Goal: Task Accomplishment & Management: Manage account settings

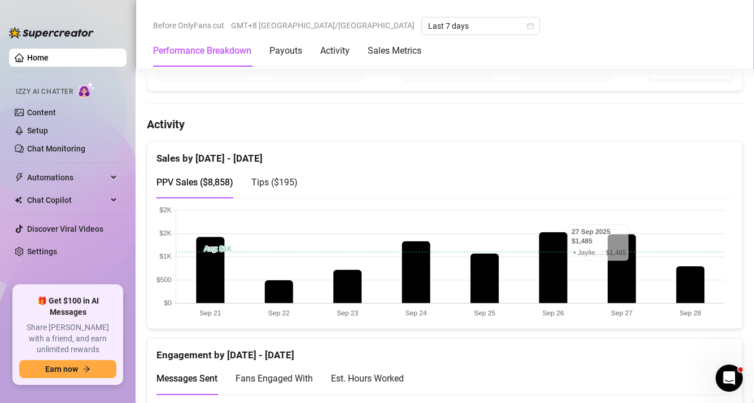
scroll to position [514, 0]
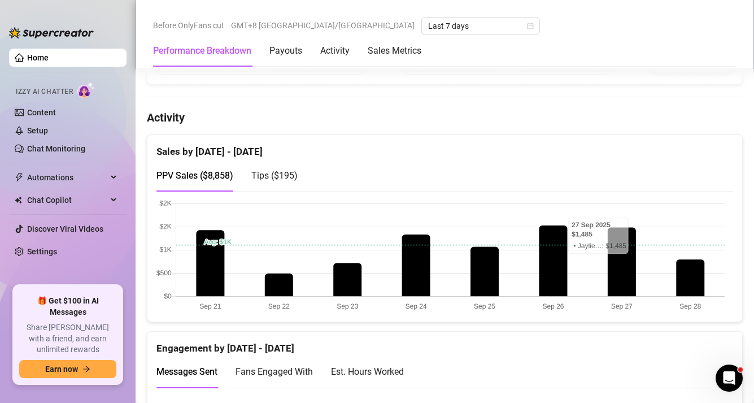
click at [296, 174] on span "Tips ( $195 )" at bounding box center [274, 175] width 46 height 11
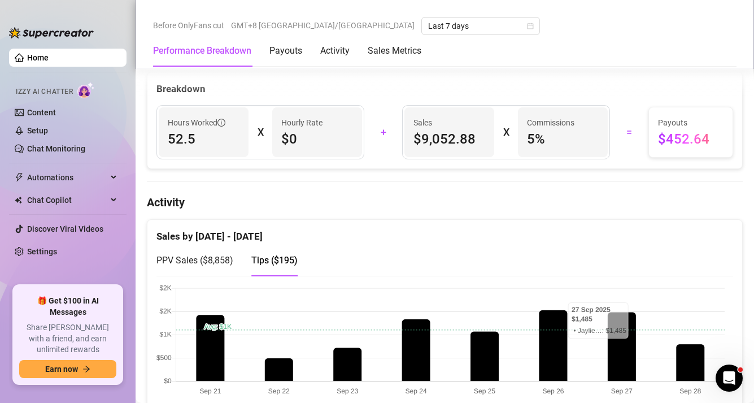
scroll to position [408, 0]
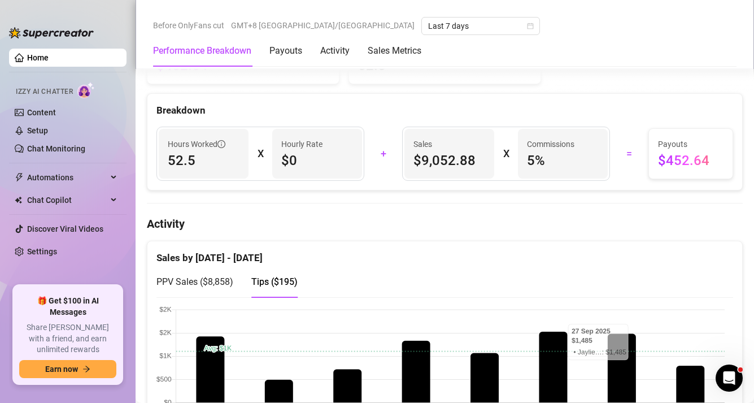
click at [206, 278] on span "PPV Sales ( $8,858 )" at bounding box center [194, 281] width 77 height 11
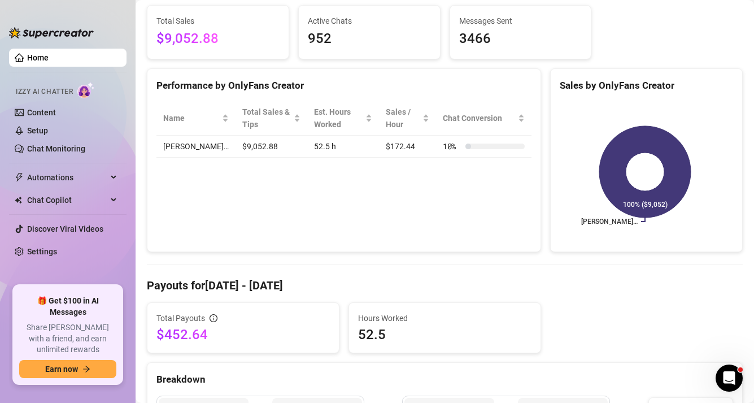
scroll to position [0, 0]
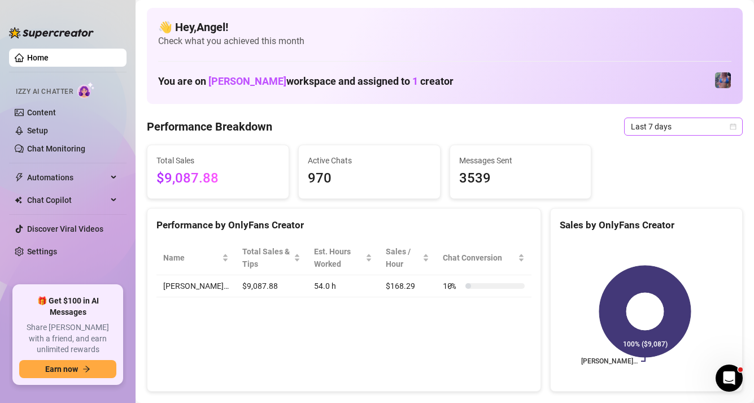
click at [631, 133] on span "Last 7 days" at bounding box center [683, 126] width 105 height 17
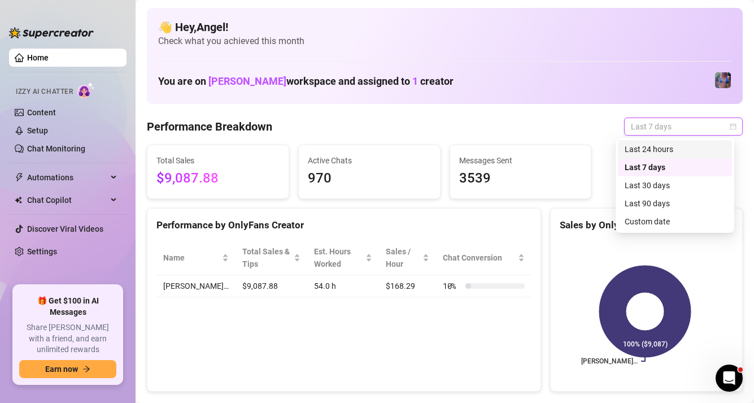
click at [629, 151] on div "Last 24 hours" at bounding box center [674, 149] width 100 height 12
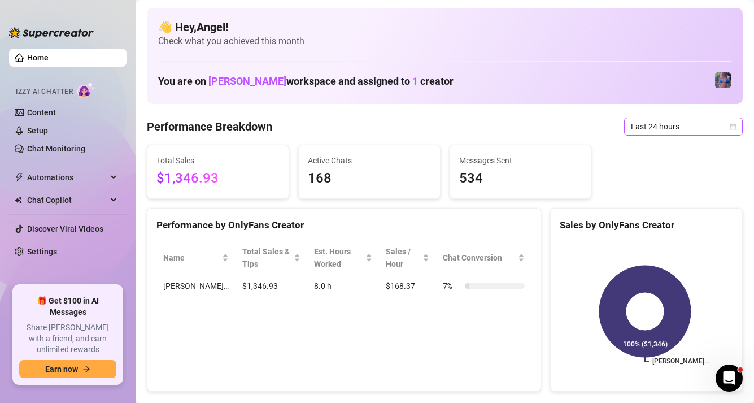
click at [666, 132] on span "Last 24 hours" at bounding box center [683, 126] width 105 height 17
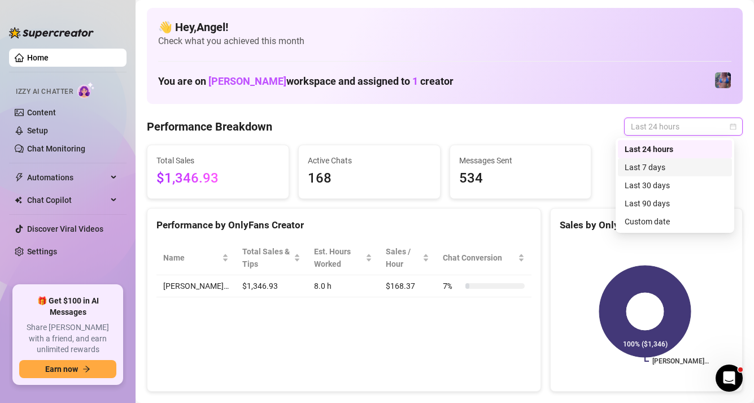
click at [679, 173] on div "Last 7 days" at bounding box center [675, 167] width 114 height 18
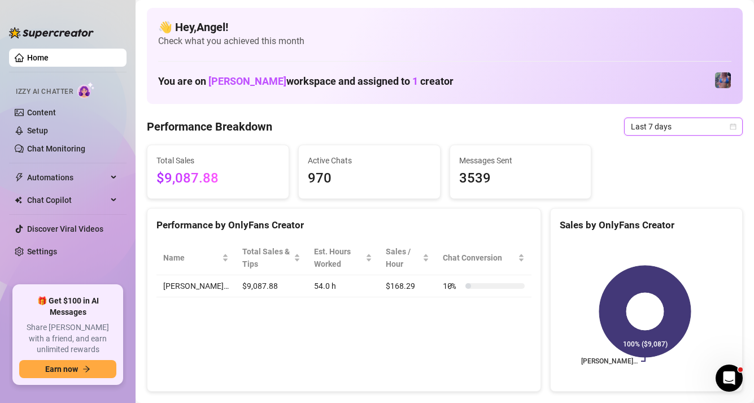
click at [662, 126] on span "Last 7 days" at bounding box center [683, 126] width 105 height 17
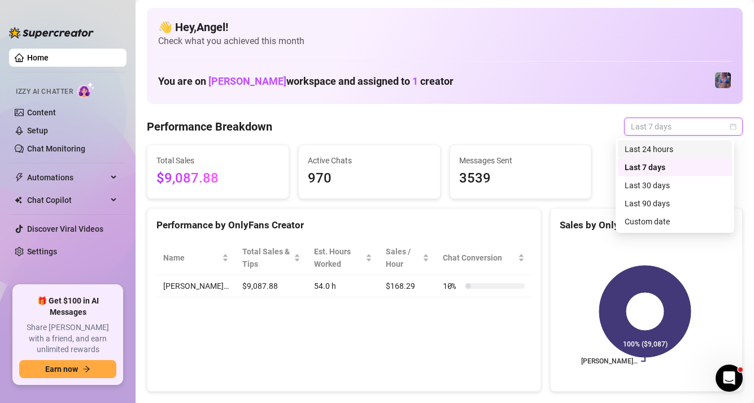
click at [636, 147] on div "Last 24 hours" at bounding box center [674, 149] width 100 height 12
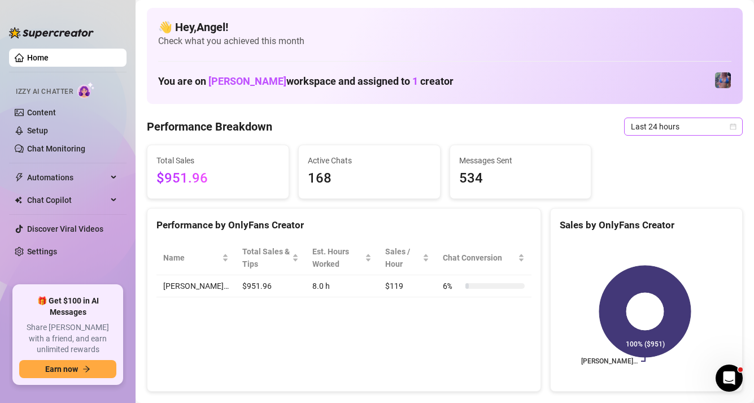
click at [666, 121] on span "Last 24 hours" at bounding box center [683, 126] width 105 height 17
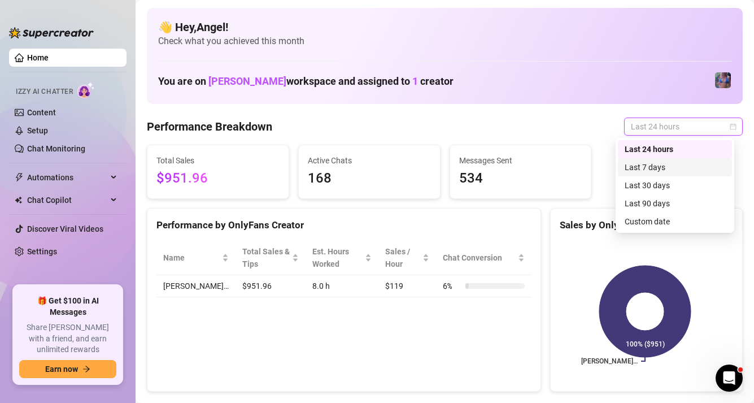
click at [654, 164] on div "Last 7 days" at bounding box center [674, 167] width 100 height 12
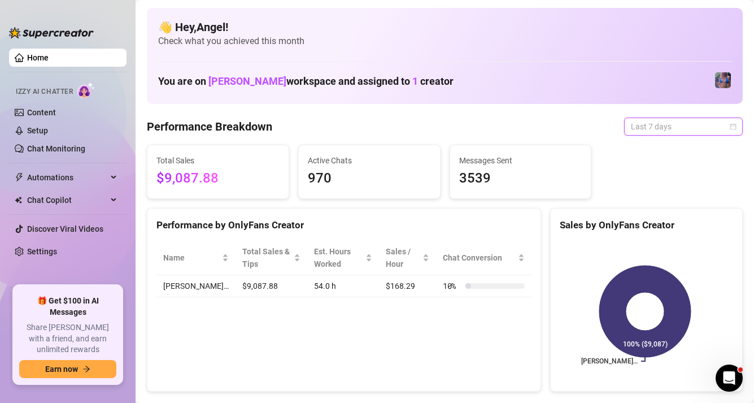
click at [666, 124] on span "Last 7 days" at bounding box center [683, 126] width 105 height 17
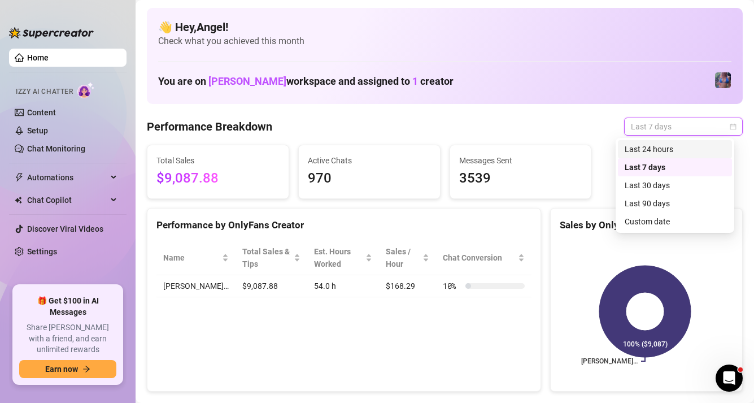
click at [645, 147] on div "Last 24 hours" at bounding box center [674, 149] width 100 height 12
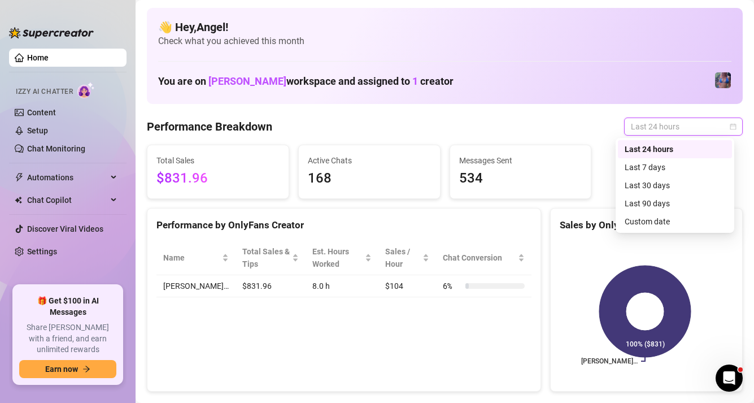
click at [661, 130] on span "Last 24 hours" at bounding box center [683, 126] width 105 height 17
click at [640, 189] on div "Last 30 days" at bounding box center [674, 185] width 100 height 12
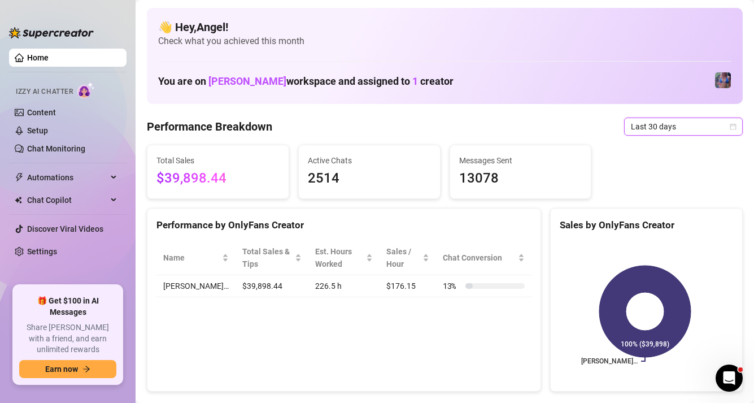
click at [663, 132] on span "Last 30 days" at bounding box center [683, 126] width 105 height 17
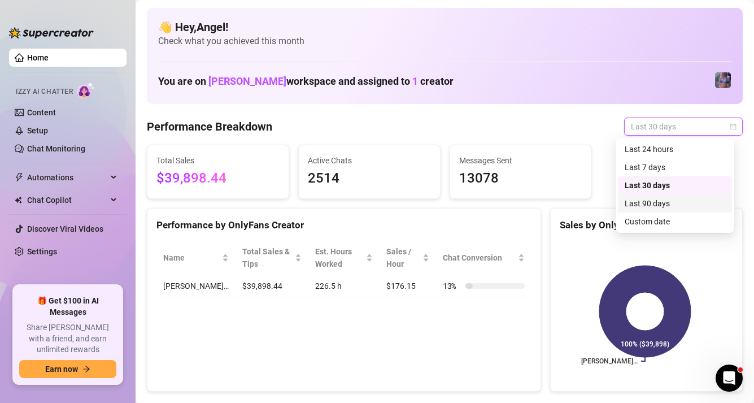
click at [649, 200] on div "Last 90 days" at bounding box center [674, 203] width 100 height 12
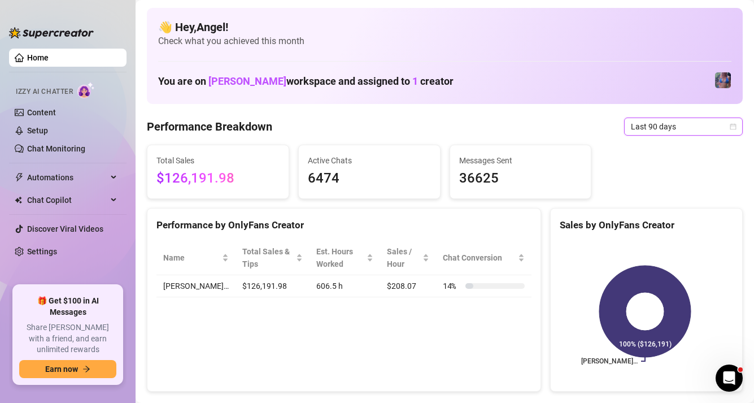
click at [652, 128] on span "Last 90 days" at bounding box center [683, 126] width 105 height 17
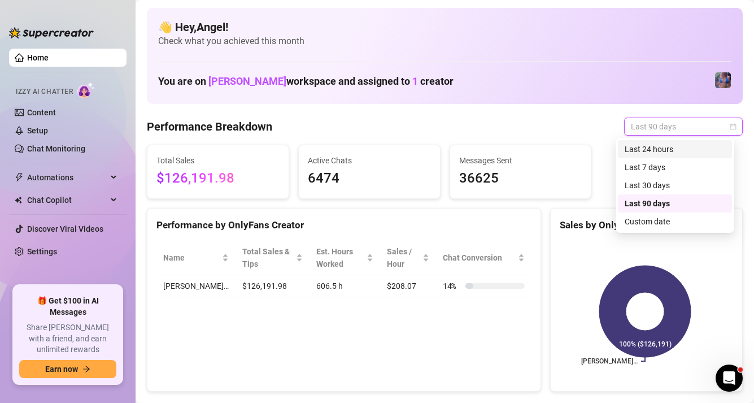
click at [633, 152] on div "Last 24 hours" at bounding box center [674, 149] width 100 height 12
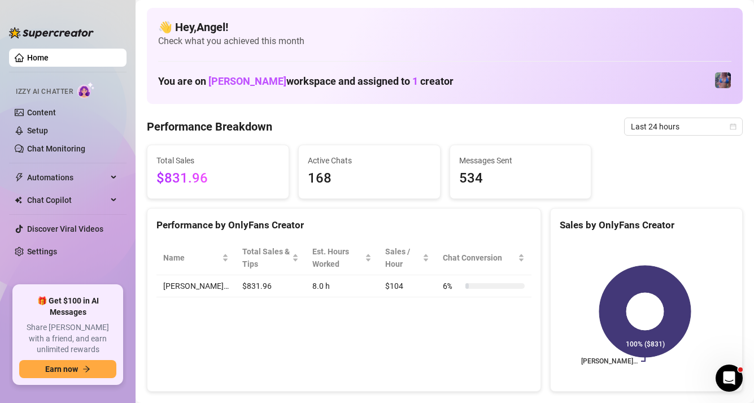
click at [666, 125] on span "Last 24 hours" at bounding box center [683, 126] width 105 height 17
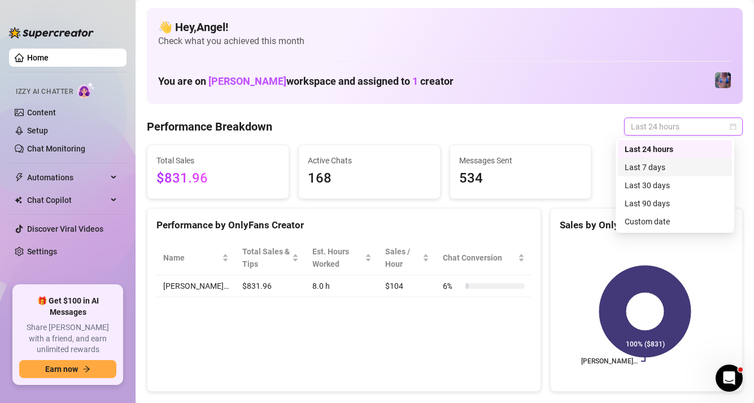
click at [642, 160] on div "Last 7 days" at bounding box center [675, 167] width 114 height 18
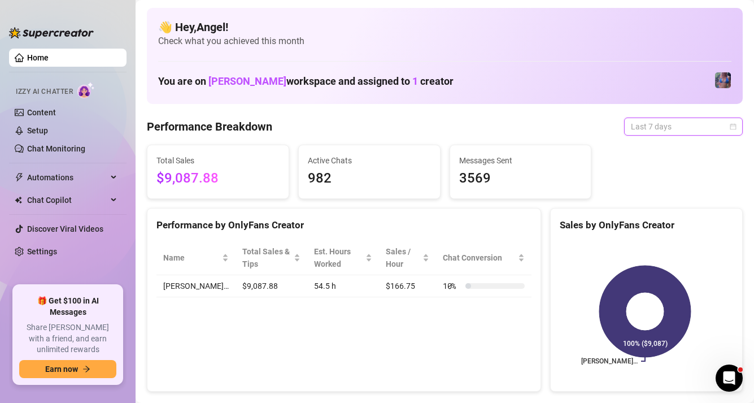
click at [664, 130] on span "Last 7 days" at bounding box center [683, 126] width 105 height 17
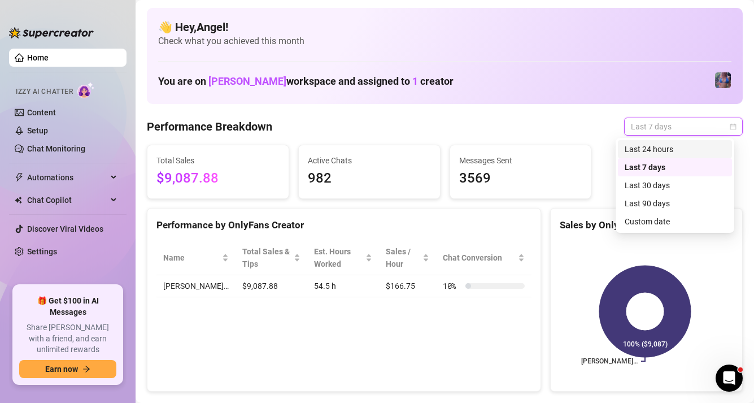
click at [648, 148] on div "Last 24 hours" at bounding box center [674, 149] width 100 height 12
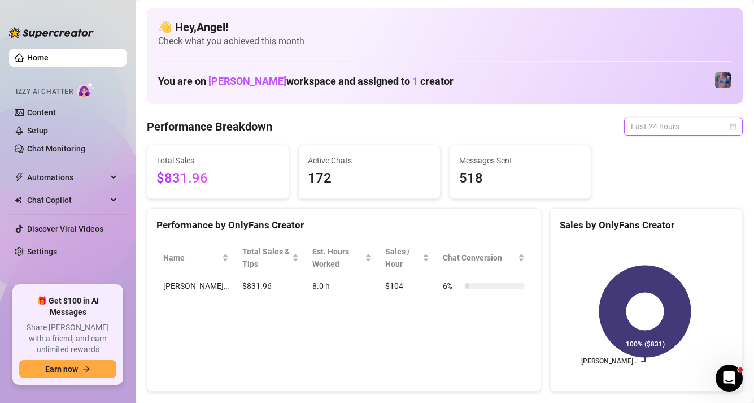
click at [656, 129] on span "Last 24 hours" at bounding box center [683, 126] width 105 height 17
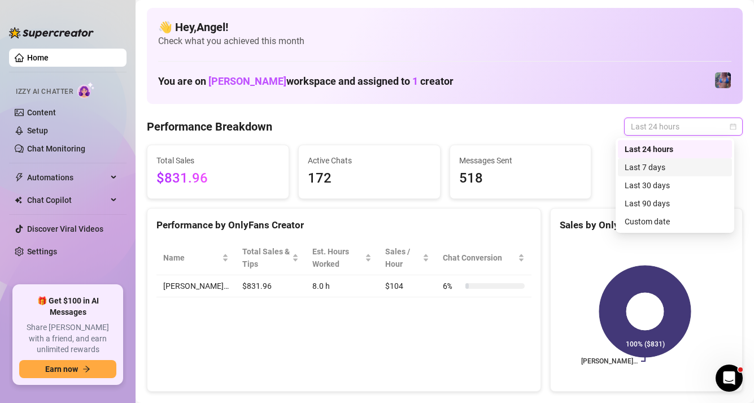
click at [650, 165] on div "Last 7 days" at bounding box center [674, 167] width 100 height 12
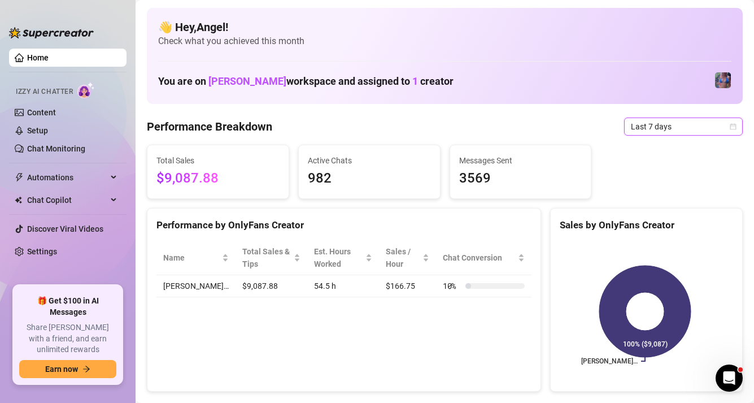
click at [650, 121] on span "Last 7 days" at bounding box center [683, 126] width 105 height 17
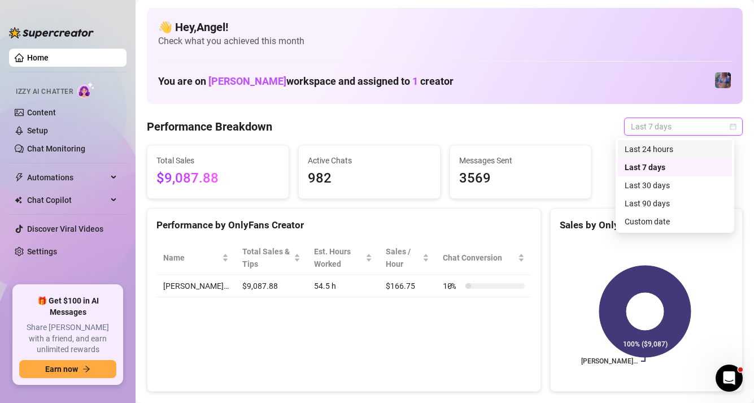
click at [638, 151] on div "Last 24 hours" at bounding box center [674, 149] width 100 height 12
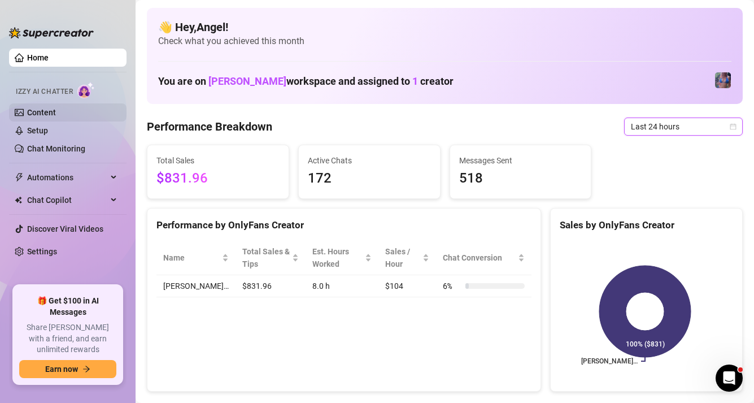
drag, startPoint x: 51, startPoint y: 110, endPoint x: 81, endPoint y: 119, distance: 31.8
click at [51, 110] on link "Content" at bounding box center [41, 112] width 29 height 9
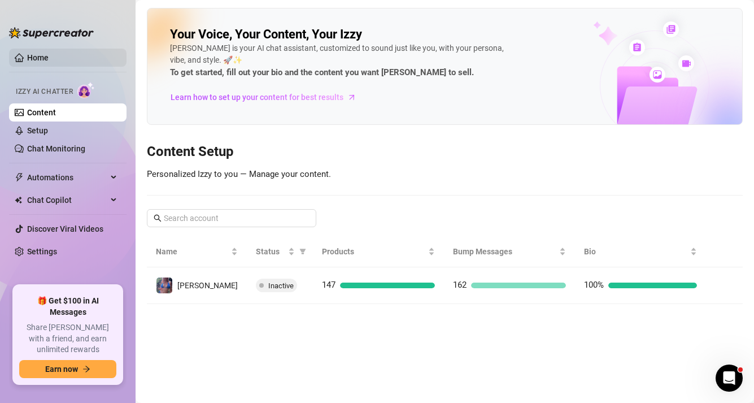
click at [49, 62] on link "Home" at bounding box center [37, 57] width 21 height 9
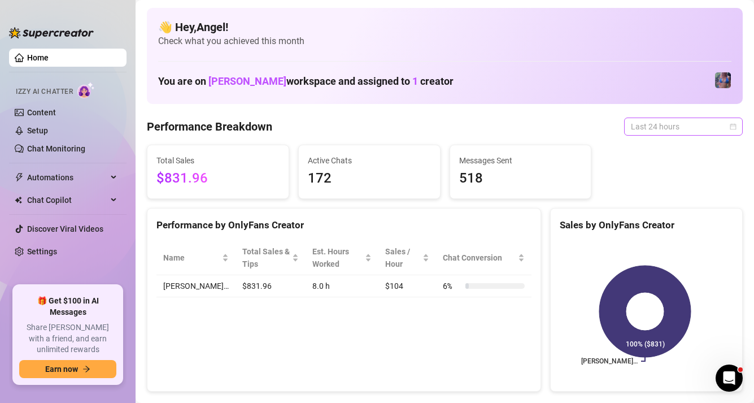
click at [658, 126] on span "Last 24 hours" at bounding box center [683, 126] width 105 height 17
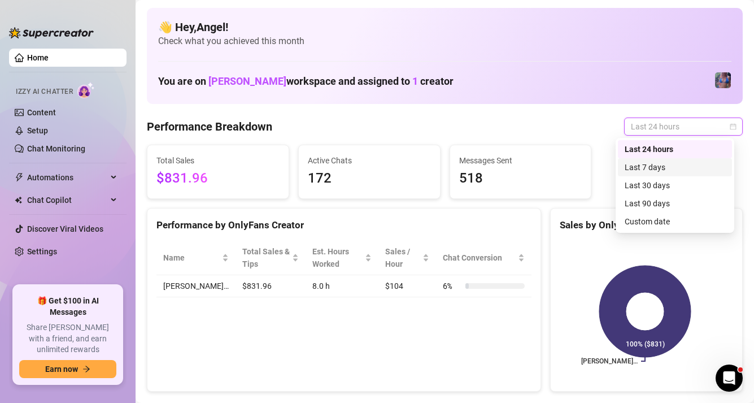
click at [661, 164] on div "Last 7 days" at bounding box center [674, 167] width 100 height 12
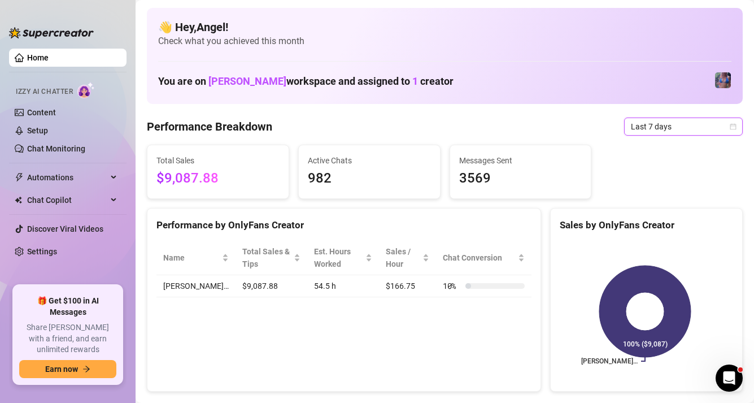
click at [645, 132] on span "Last 7 days" at bounding box center [683, 126] width 105 height 17
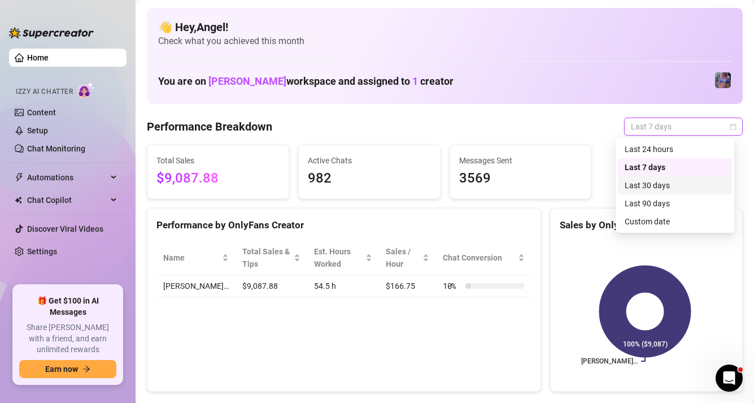
click at [645, 187] on div "Last 30 days" at bounding box center [674, 185] width 100 height 12
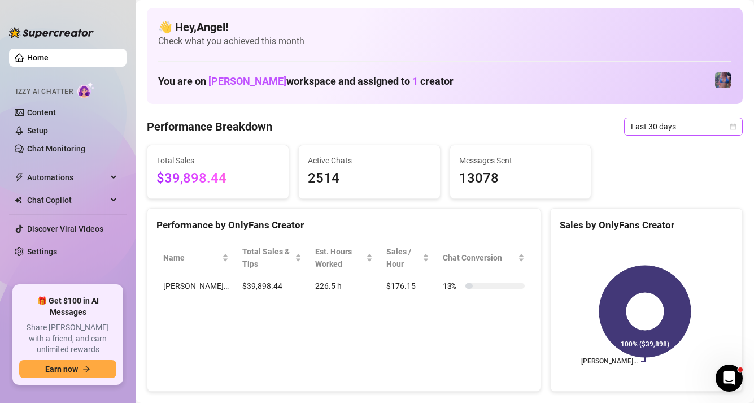
click at [641, 128] on span "Last 30 days" at bounding box center [683, 126] width 105 height 17
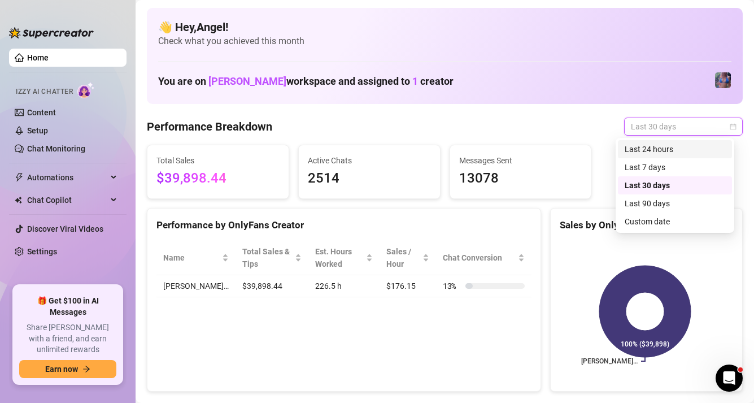
click at [642, 153] on div "Last 24 hours" at bounding box center [674, 149] width 100 height 12
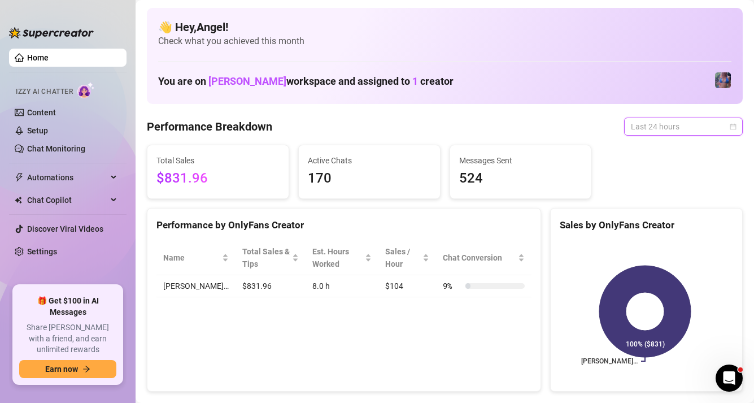
drag, startPoint x: 647, startPoint y: 131, endPoint x: 640, endPoint y: 154, distance: 23.7
click at [647, 131] on span "Last 24 hours" at bounding box center [683, 126] width 105 height 17
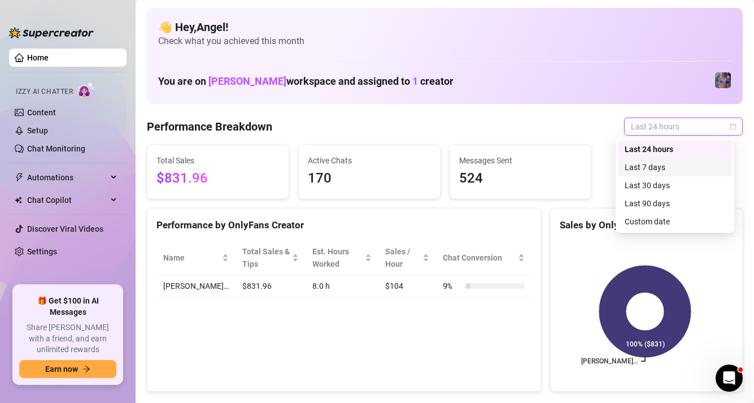
click at [639, 163] on div "Last 7 days" at bounding box center [674, 167] width 100 height 12
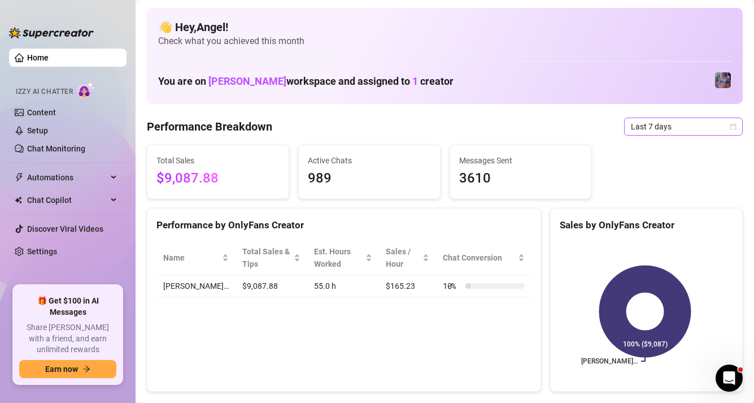
click at [631, 131] on span "Last 7 days" at bounding box center [683, 126] width 105 height 17
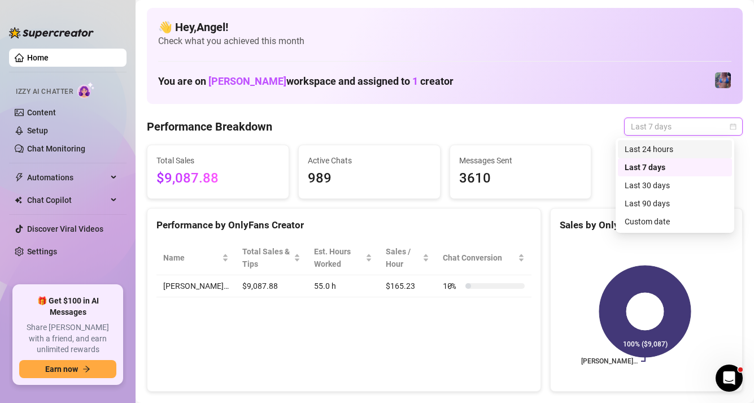
click at [641, 149] on div "Last 24 hours" at bounding box center [674, 149] width 100 height 12
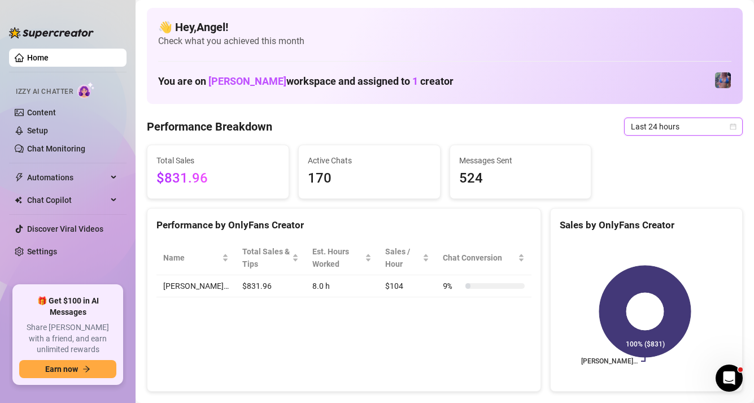
click at [646, 131] on span "Last 24 hours" at bounding box center [683, 126] width 105 height 17
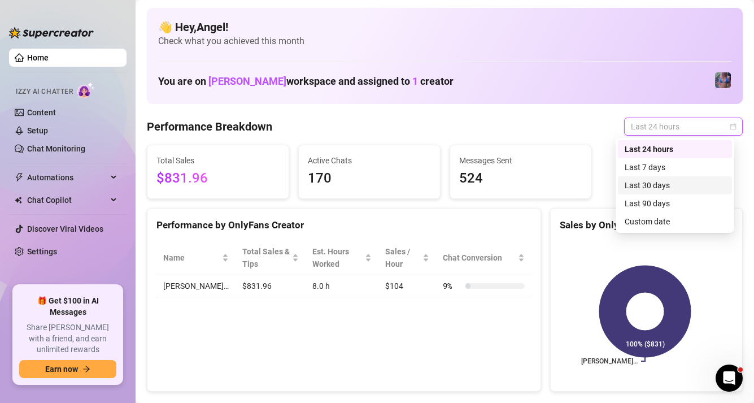
click at [640, 186] on div "Last 30 days" at bounding box center [674, 185] width 100 height 12
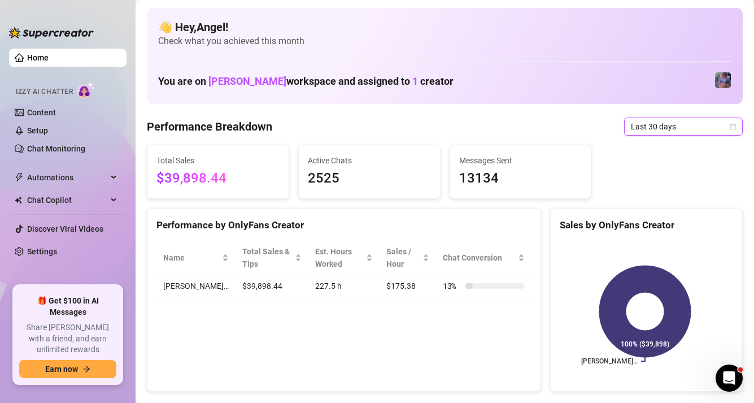
click at [659, 125] on span "Last 30 days" at bounding box center [683, 126] width 105 height 17
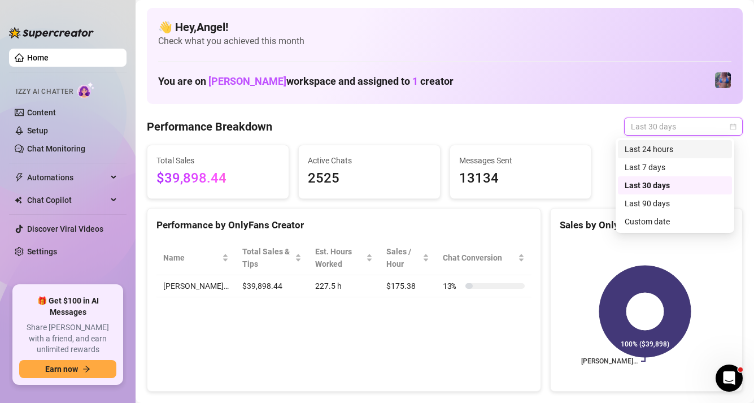
click at [640, 150] on div "Last 24 hours" at bounding box center [674, 149] width 100 height 12
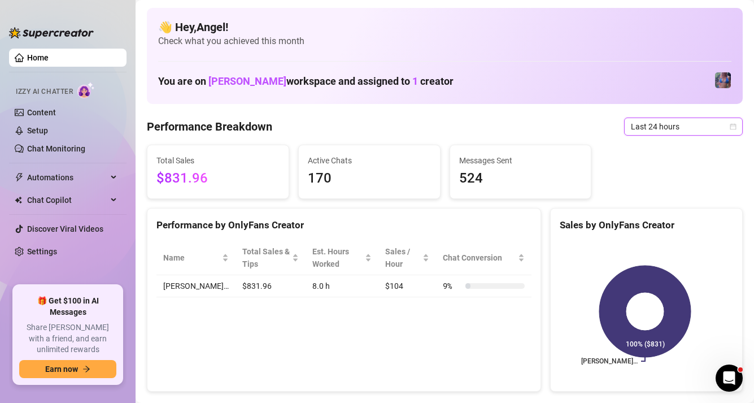
click at [662, 120] on span "Last 24 hours" at bounding box center [683, 126] width 105 height 17
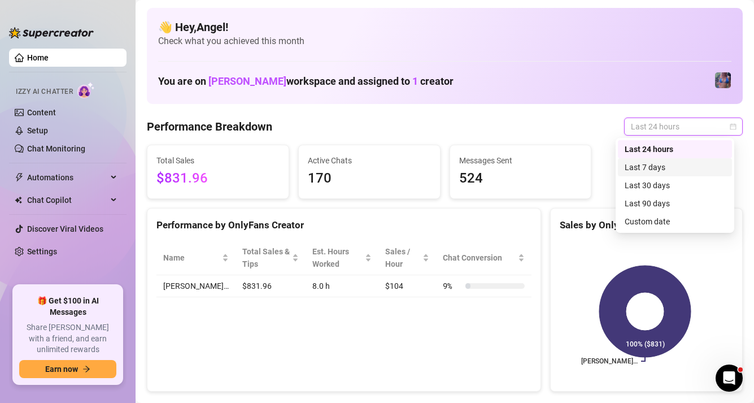
click at [658, 165] on div "Last 7 days" at bounding box center [674, 167] width 100 height 12
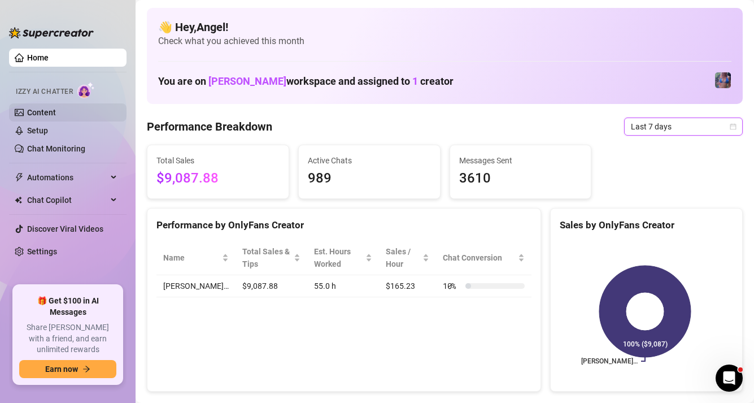
click at [54, 117] on link "Content" at bounding box center [41, 112] width 29 height 9
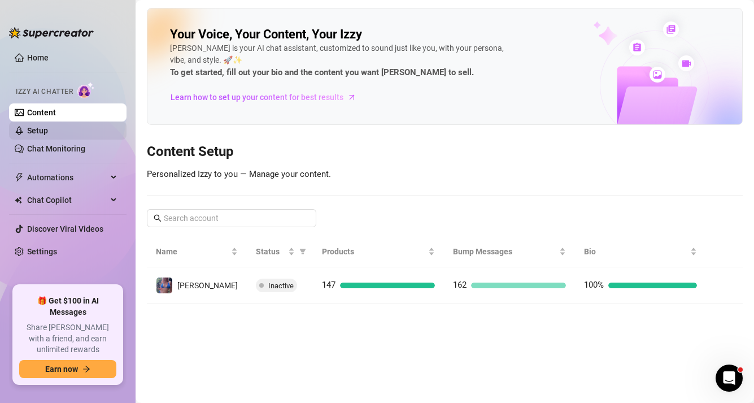
click at [48, 135] on link "Setup" at bounding box center [37, 130] width 21 height 9
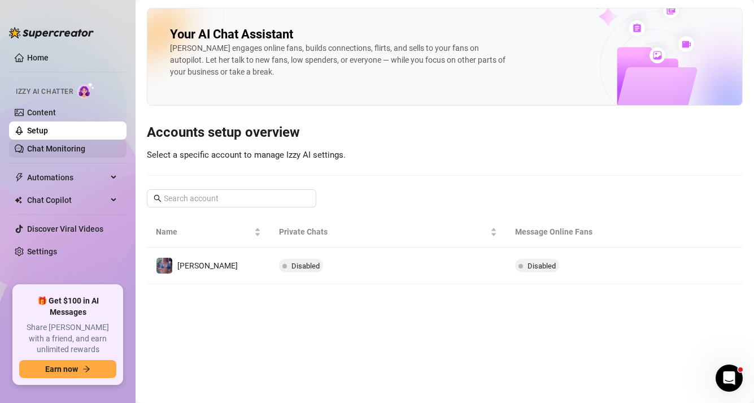
click at [55, 153] on link "Chat Monitoring" at bounding box center [56, 148] width 58 height 9
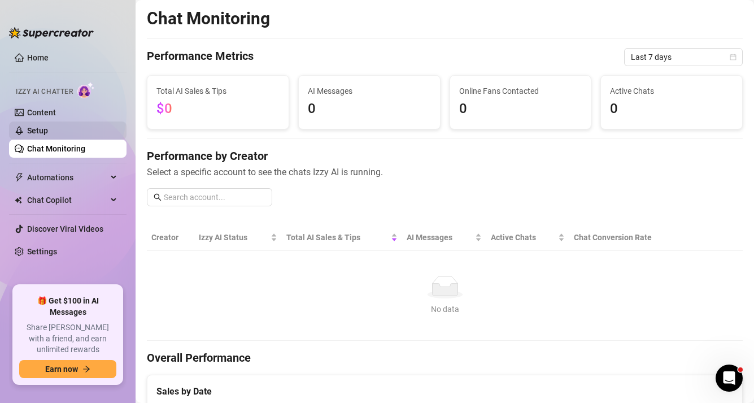
click at [48, 127] on link "Setup" at bounding box center [37, 130] width 21 height 9
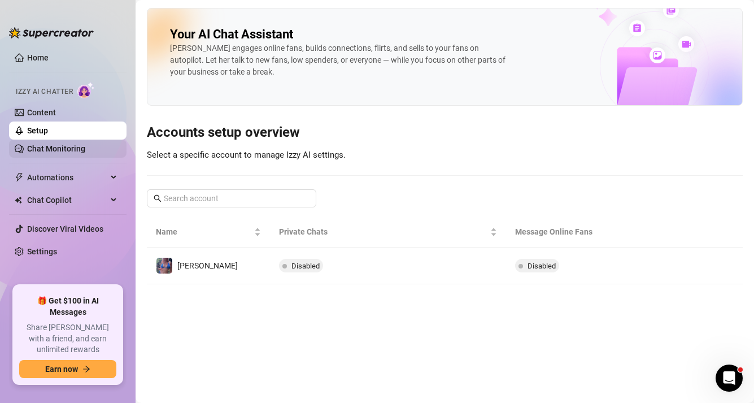
click at [51, 153] on link "Chat Monitoring" at bounding box center [56, 148] width 58 height 9
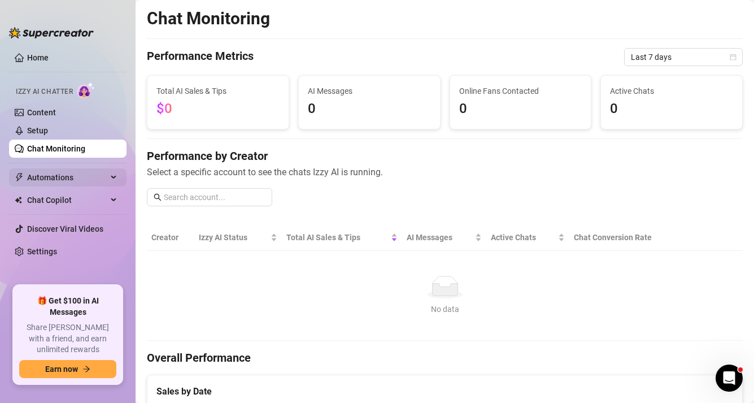
click at [70, 176] on span "Automations" at bounding box center [67, 177] width 80 height 18
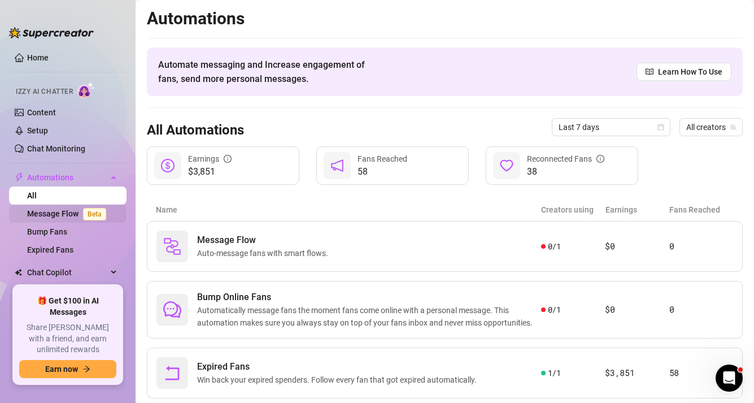
scroll to position [46, 0]
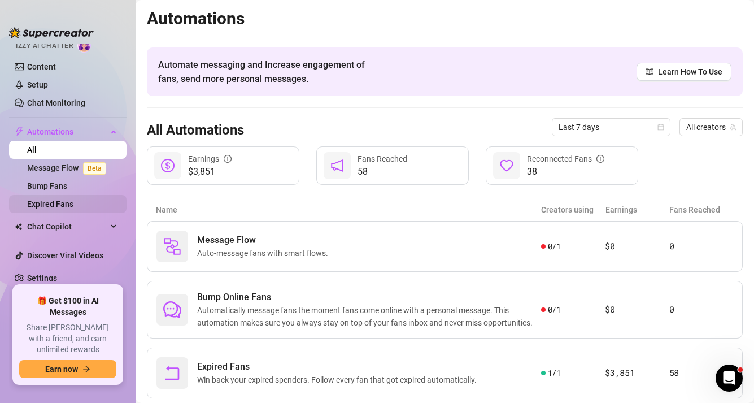
click at [63, 208] on link "Expired Fans" at bounding box center [50, 203] width 46 height 9
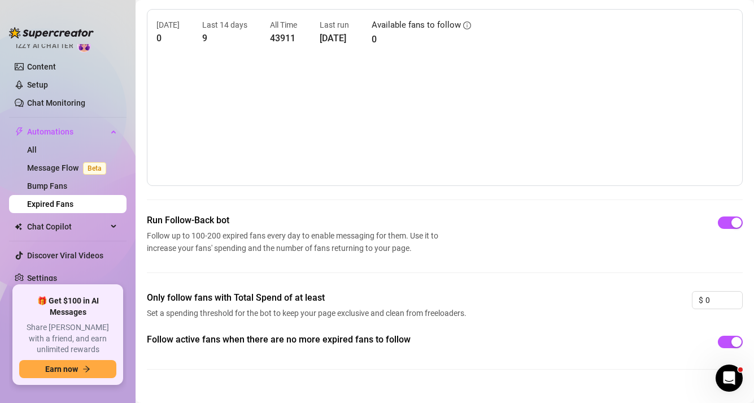
scroll to position [58, 0]
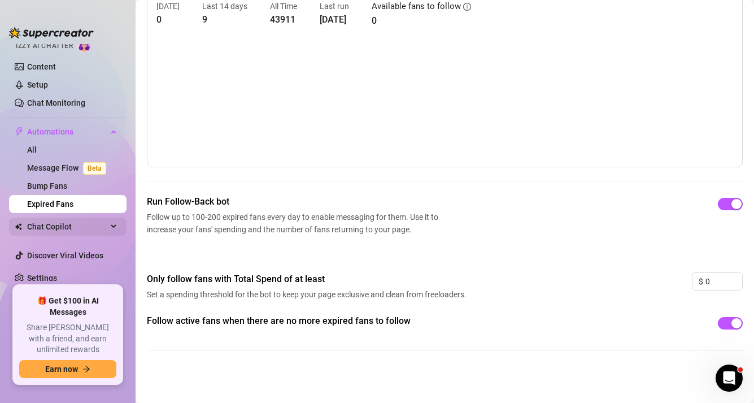
click at [74, 230] on span "Chat Copilot" at bounding box center [67, 226] width 80 height 18
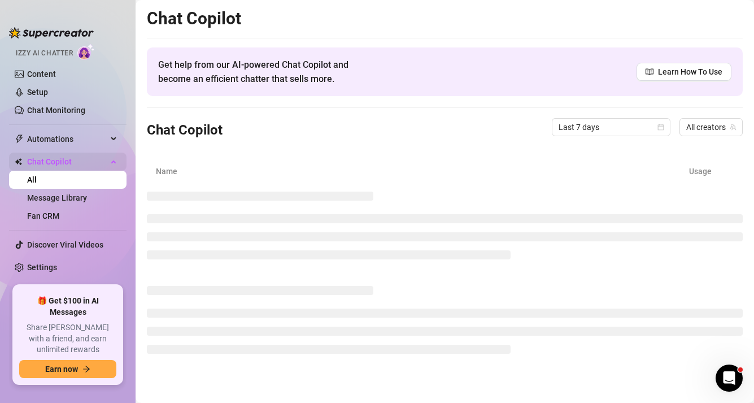
scroll to position [28, 0]
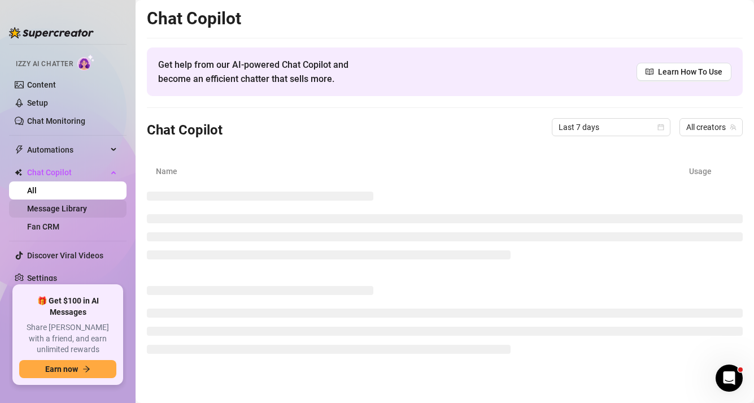
click at [68, 206] on link "Message Library" at bounding box center [57, 208] width 60 height 9
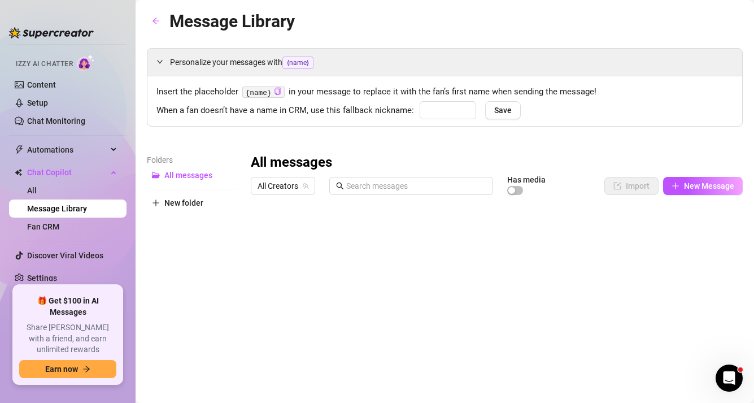
type input "Cheeky"
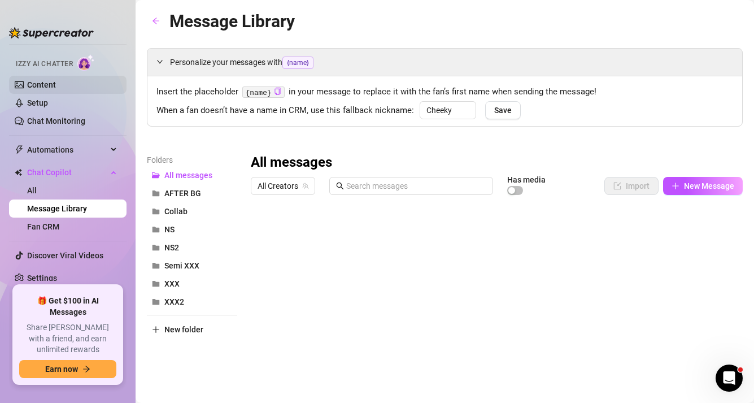
click at [39, 82] on link "Content" at bounding box center [41, 84] width 29 height 9
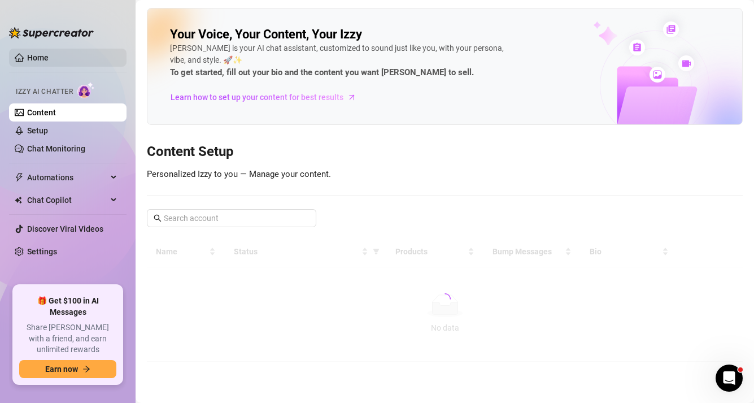
click at [49, 53] on link "Home" at bounding box center [37, 57] width 21 height 9
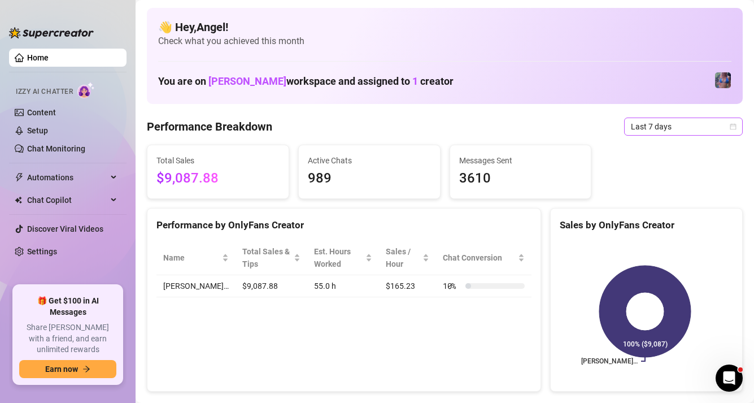
click at [675, 125] on span "Last 7 days" at bounding box center [683, 126] width 105 height 17
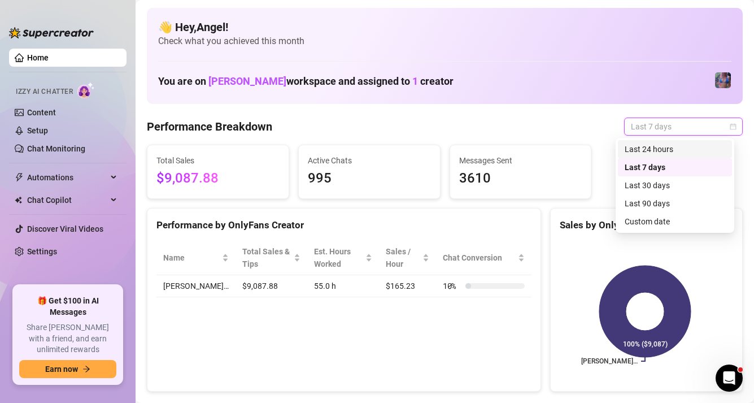
click at [654, 145] on div "Last 24 hours" at bounding box center [674, 149] width 100 height 12
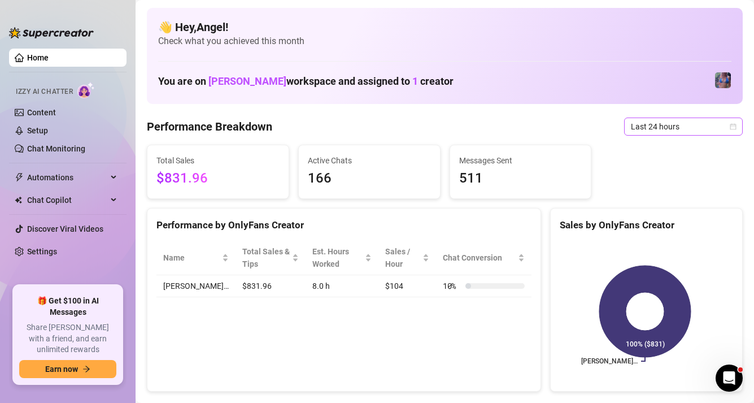
click at [667, 130] on span "Last 24 hours" at bounding box center [683, 126] width 105 height 17
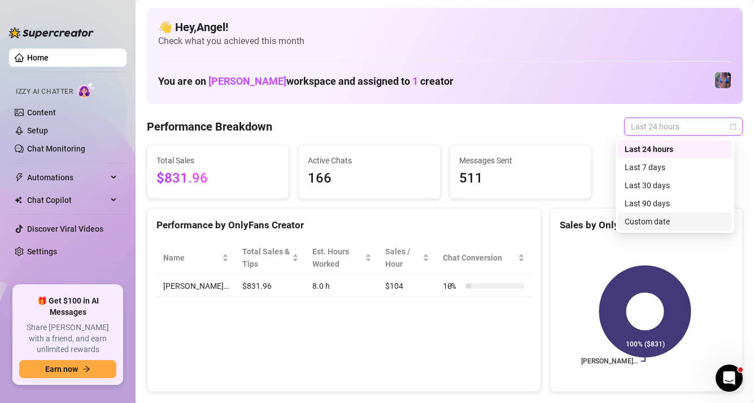
click at [652, 224] on div "Custom date" at bounding box center [674, 221] width 100 height 12
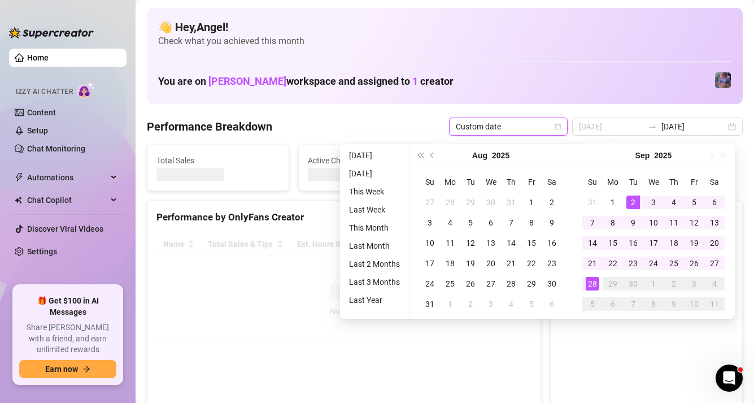
type input "[DATE]"
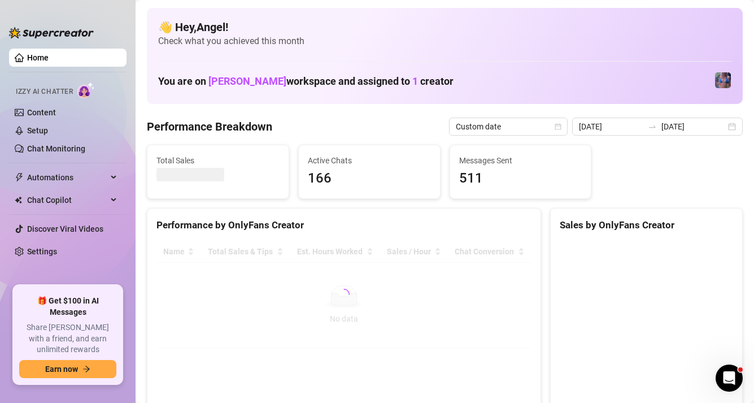
click at [413, 124] on div "Performance Breakdown Custom date [DATE] [DATE]" at bounding box center [445, 126] width 596 height 18
